Goal: Task Accomplishment & Management: Manage account settings

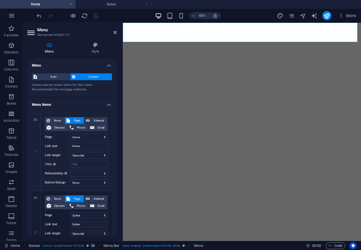
select select
select select "1"
select select
select select "3"
select select
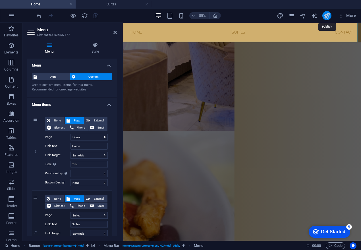
click at [324, 17] on icon "publish" at bounding box center [327, 16] width 7 height 7
select select
select select "1"
select select
select select "3"
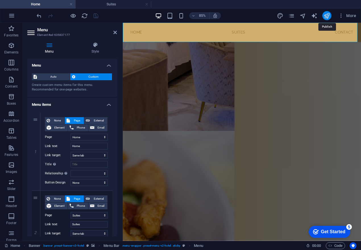
select select
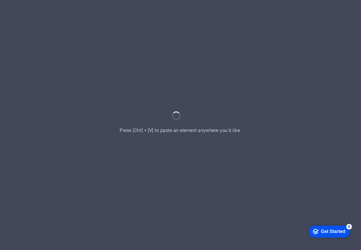
scroll to position [152, 0]
